Goal: Information Seeking & Learning: Understand process/instructions

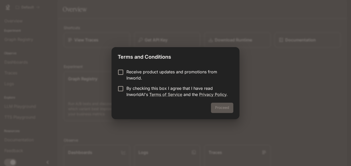
click at [215, 83] on form "Receive product updates and promotions from Inworld. By checking this box I agr…" at bounding box center [176, 83] width 116 height 29
click at [217, 106] on button "Proceed" at bounding box center [222, 107] width 22 height 10
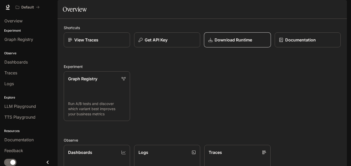
click at [215, 43] on p "Download Runtime" at bounding box center [232, 40] width 37 height 6
click at [141, 47] on button "Get API Key" at bounding box center [166, 39] width 67 height 15
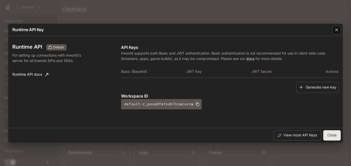
click at [339, 35] on button "button" at bounding box center [336, 30] width 12 height 12
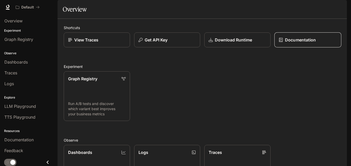
click at [286, 43] on p "Documentation" at bounding box center [300, 40] width 31 height 6
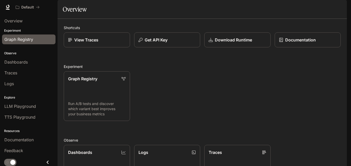
scroll to position [2, 0]
